Goal: Communication & Community: Ask a question

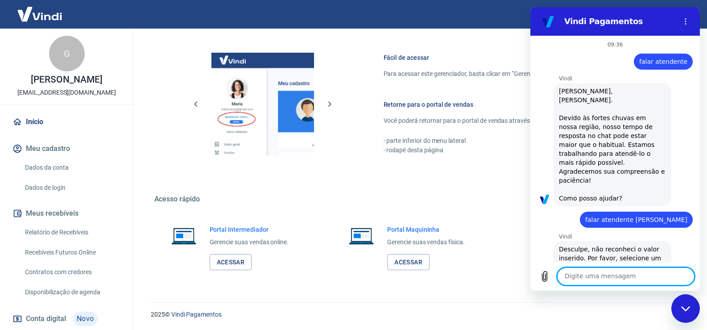
scroll to position [711, 0]
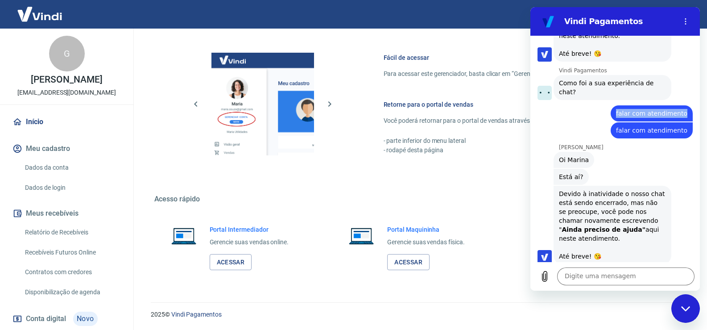
drag, startPoint x: 618, startPoint y: 53, endPoint x: 683, endPoint y: 52, distance: 64.7
click at [683, 105] on div "diz: falar com atendimento" at bounding box center [652, 113] width 82 height 16
copy span "falar com atendimento"
click at [611, 279] on textarea at bounding box center [625, 276] width 137 height 18
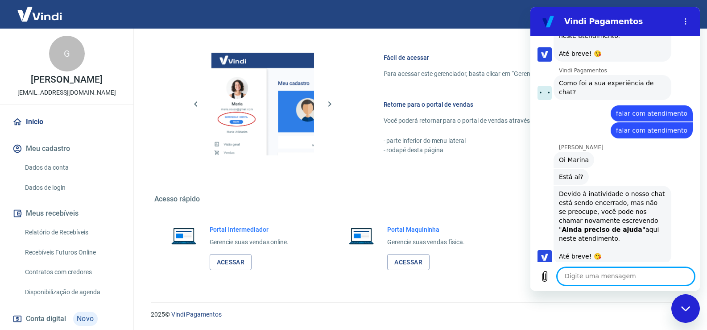
paste textarea "falar com atendimento"
type textarea "falar com atendimento"
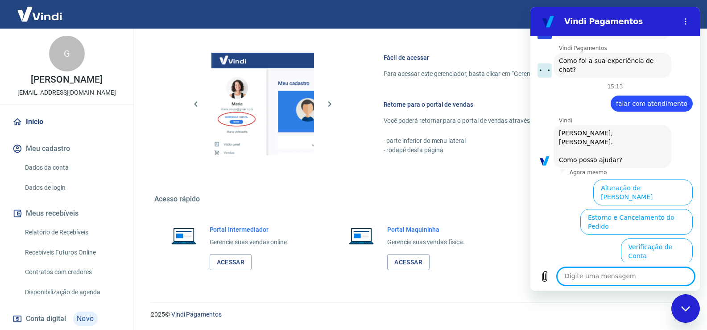
scroll to position [957, 0]
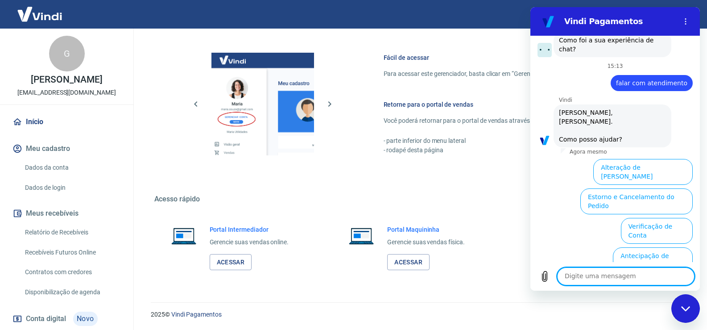
paste textarea "falar com atendimento"
type textarea "falar com atendimento"
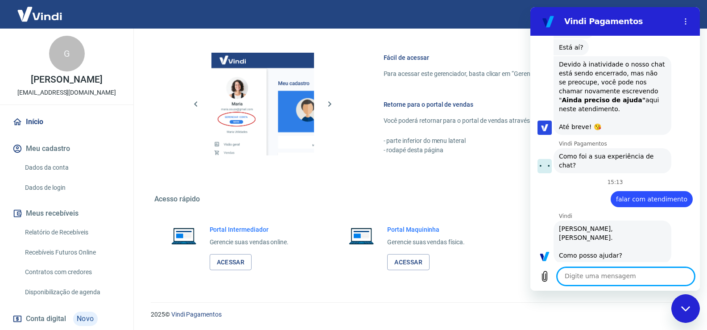
paste textarea "falar com atendimento"
type textarea "falar com atendimento"
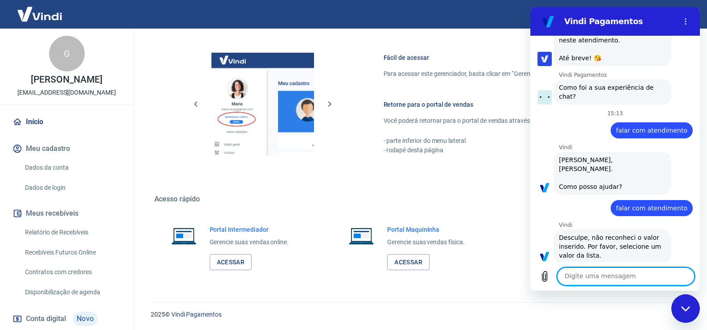
paste textarea "falar com atendimento"
type textarea "falar com atendimento"
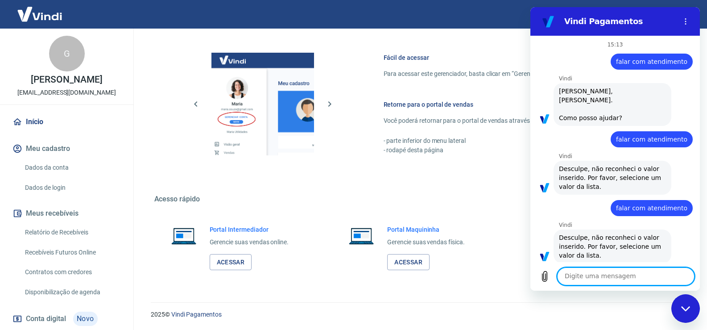
paste textarea "falar com atendimento"
type textarea "falar com atendimento"
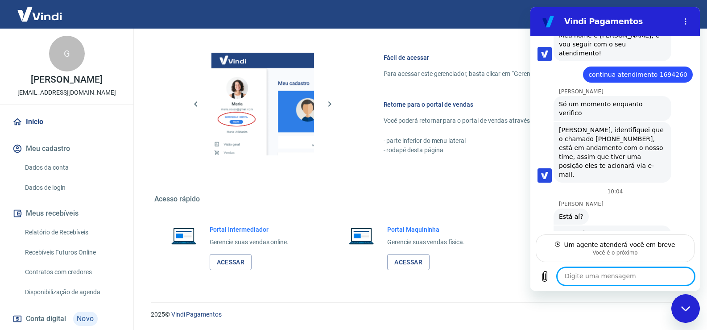
scroll to position [491, 0]
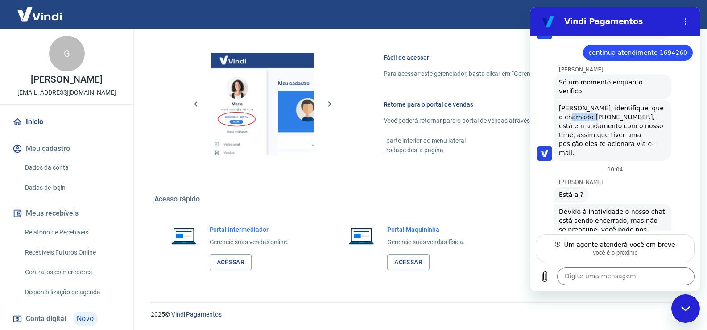
drag, startPoint x: 561, startPoint y: 82, endPoint x: 584, endPoint y: 84, distance: 23.4
click at [584, 104] on span "[PERSON_NAME], identifiquei que o chamado [PHONE_NUMBER], está em andamento com…" at bounding box center [612, 131] width 107 height 54
drag, startPoint x: 560, startPoint y: 83, endPoint x: 583, endPoint y: 83, distance: 23.2
click at [583, 104] on span "[PERSON_NAME], identifiquei que o chamado [PHONE_NUMBER], está em andamento com…" at bounding box center [612, 131] width 107 height 54
copy span "1693579"
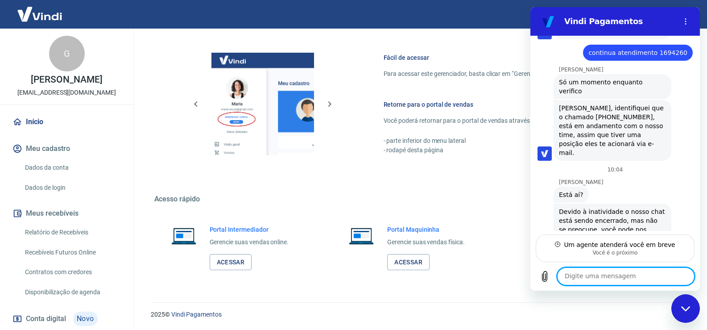
click at [596, 274] on textarea at bounding box center [625, 276] width 137 height 18
paste textarea "1693579"
type textarea "1693579"
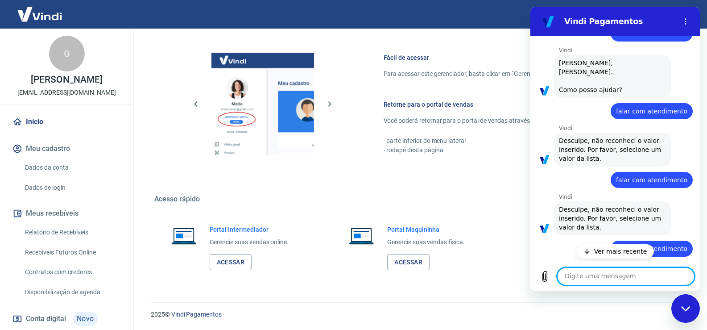
scroll to position [1098, 0]
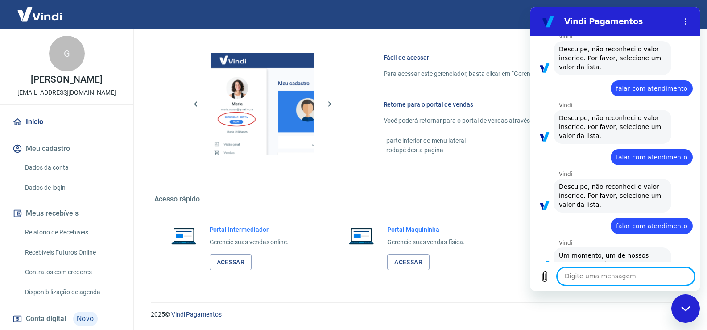
click at [598, 281] on textarea at bounding box center [625, 276] width 137 height 18
type textarea "boa tarde"
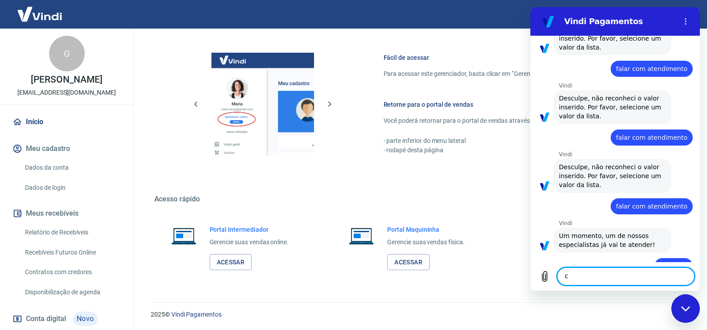
scroll to position [1119, 0]
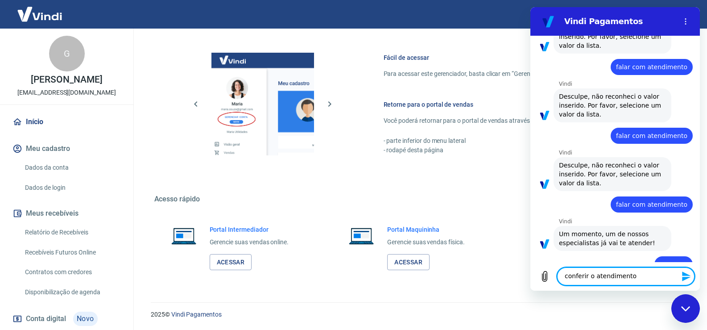
paste textarea "1693579"
type textarea "conferir o atendimento 1693579"
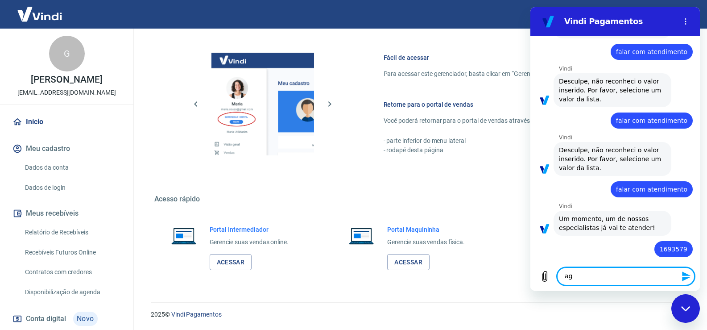
scroll to position [1136, 0]
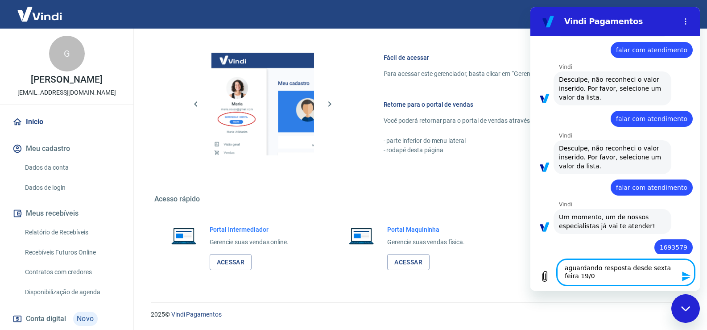
type textarea "aguardando resposta desde sexta feira 19/09"
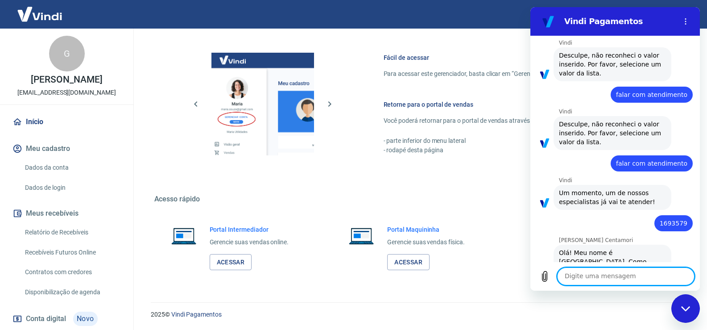
scroll to position [1162, 0]
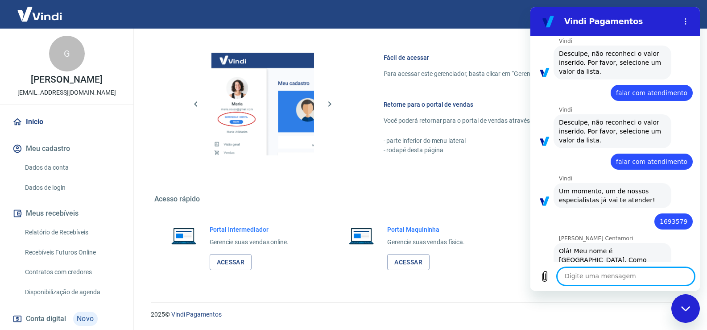
click at [588, 283] on textarea at bounding box center [625, 276] width 137 height 18
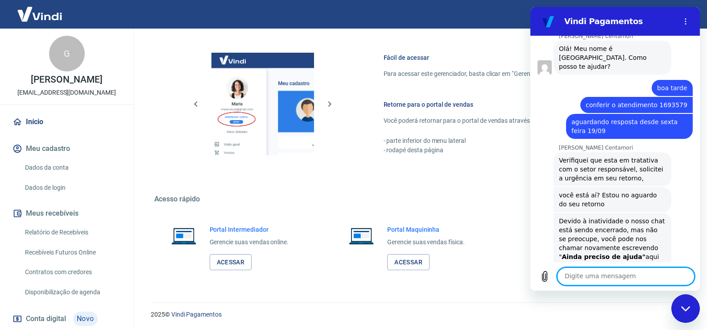
scroll to position [1365, 0]
click at [594, 276] on textarea at bounding box center [625, 276] width 137 height 18
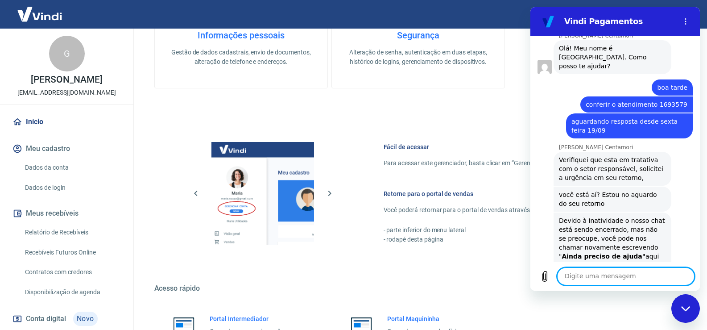
paste textarea "1693579"
type textarea "1693579"
paste textarea "1693579"
type textarea "1693579"
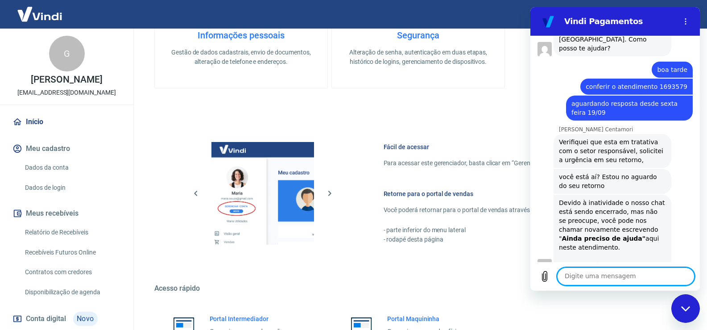
scroll to position [1338, 0]
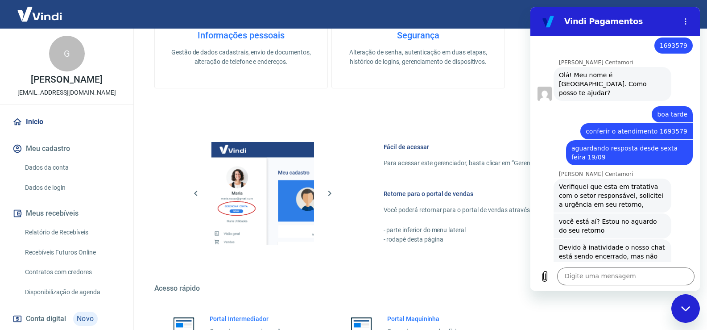
drag, startPoint x: 627, startPoint y: 183, endPoint x: 608, endPoint y: 197, distance: 23.6
click at [608, 243] on div "Devido à inatividade o nosso chat está sendo encerrado, mas não se preocupe, vo…" at bounding box center [612, 278] width 107 height 71
copy strong "Ainda preciso de ajuda"
click at [593, 279] on textarea at bounding box center [625, 276] width 137 height 18
paste textarea "Ainda preciso de ajuda"
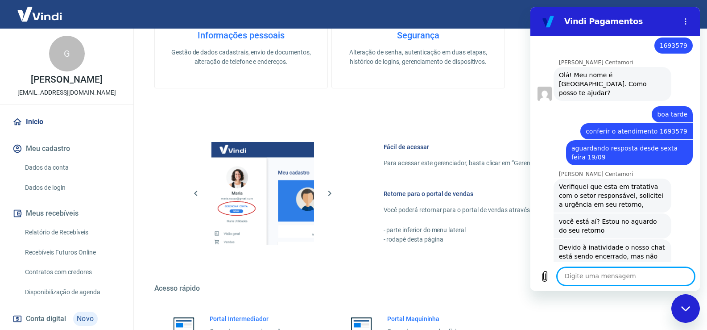
type textarea "Ainda preciso de ajuda"
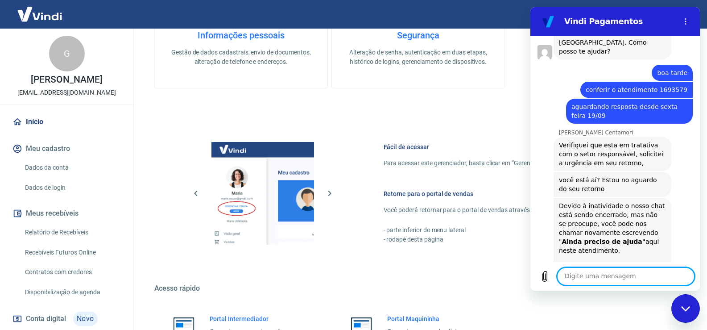
scroll to position [1400, 0]
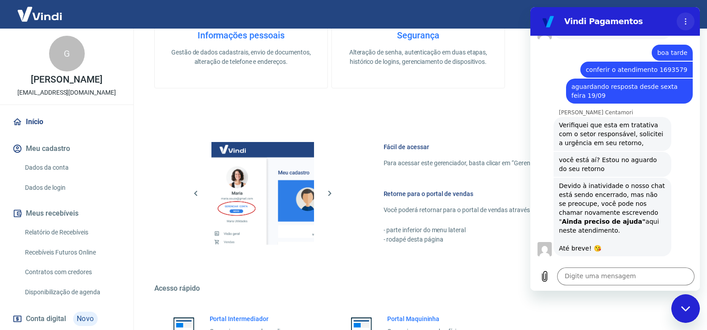
click at [690, 22] on button "Menu de opções" at bounding box center [686, 21] width 18 height 18
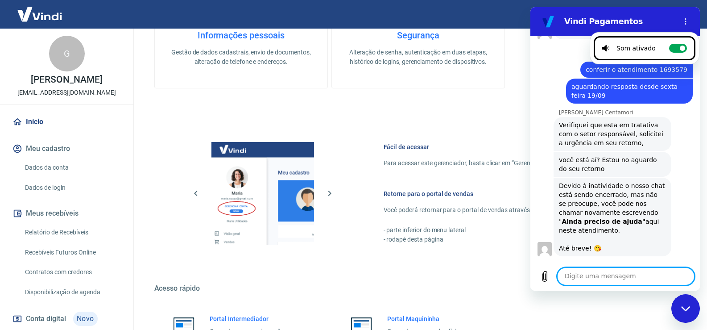
click at [638, 274] on textarea at bounding box center [625, 276] width 137 height 18
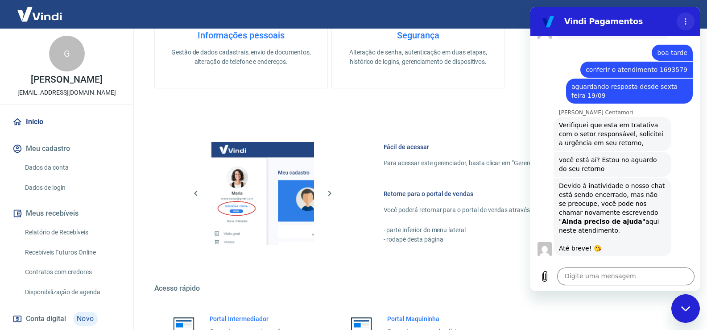
click at [682, 20] on button "Menu de opções" at bounding box center [686, 21] width 18 height 18
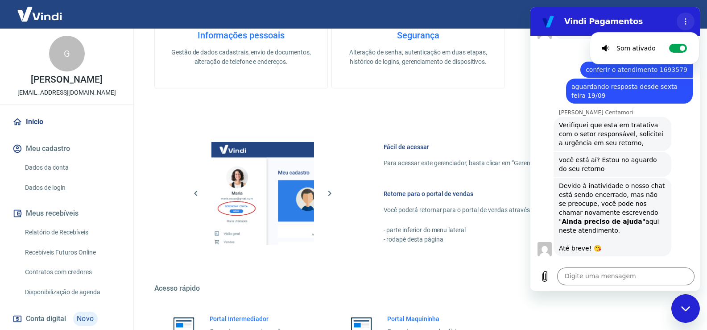
click at [680, 21] on button "Menu de opções" at bounding box center [686, 21] width 18 height 18
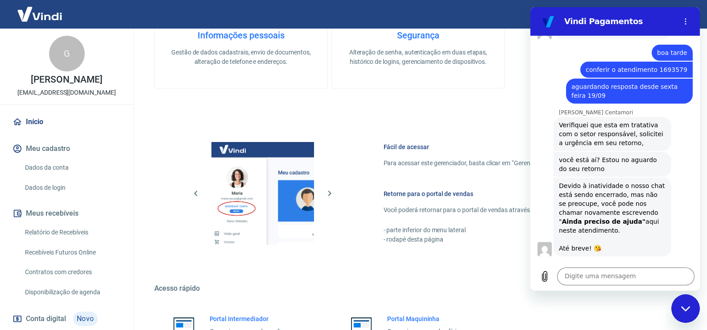
click at [686, 304] on div "Fechar janela de mensagens" at bounding box center [686, 308] width 27 height 27
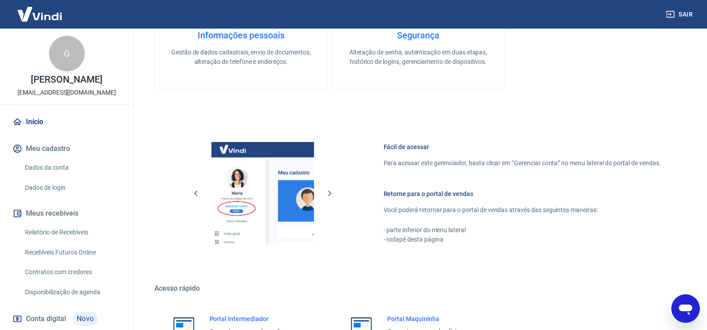
click at [686, 307] on icon "Abrir janela de mensagens" at bounding box center [685, 309] width 13 height 11
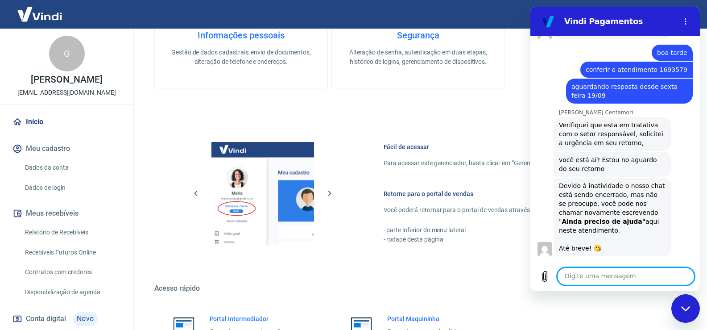
click at [590, 278] on textarea at bounding box center [625, 276] width 137 height 18
drag, startPoint x: 135, startPoint y: 213, endPoint x: 150, endPoint y: 177, distance: 39.0
